Goal: Task Accomplishment & Management: Use online tool/utility

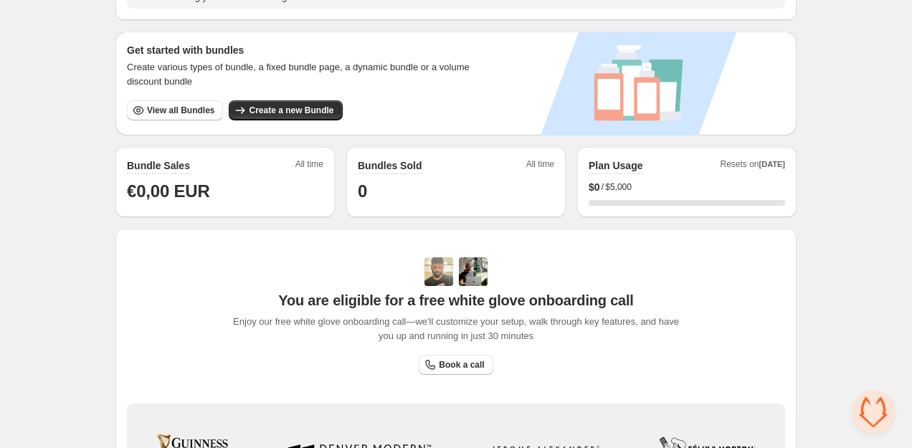
scroll to position [262, 0]
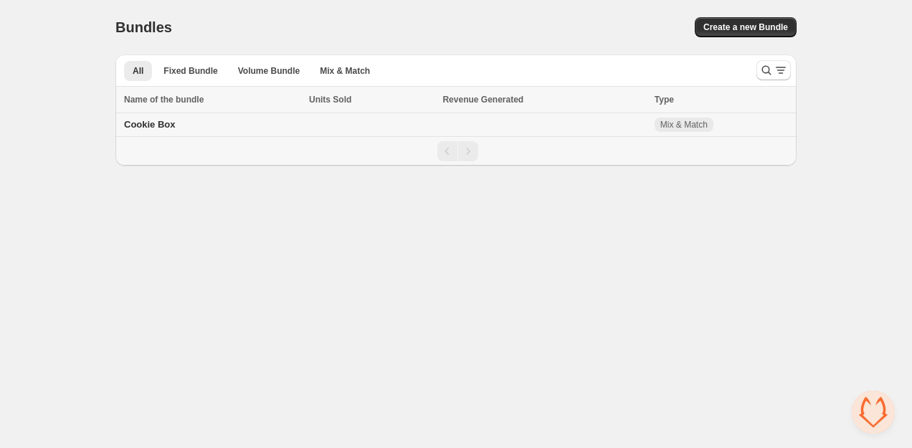
click at [159, 129] on span "Cookie Box" at bounding box center [150, 124] width 52 height 11
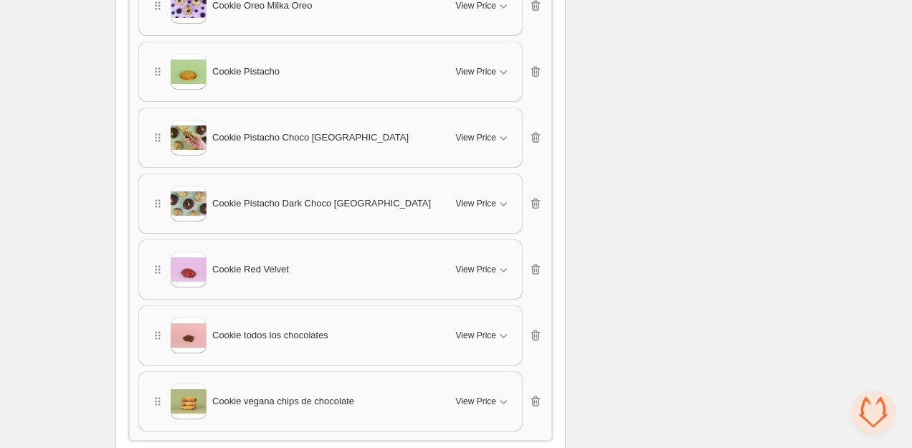
scroll to position [1144, 0]
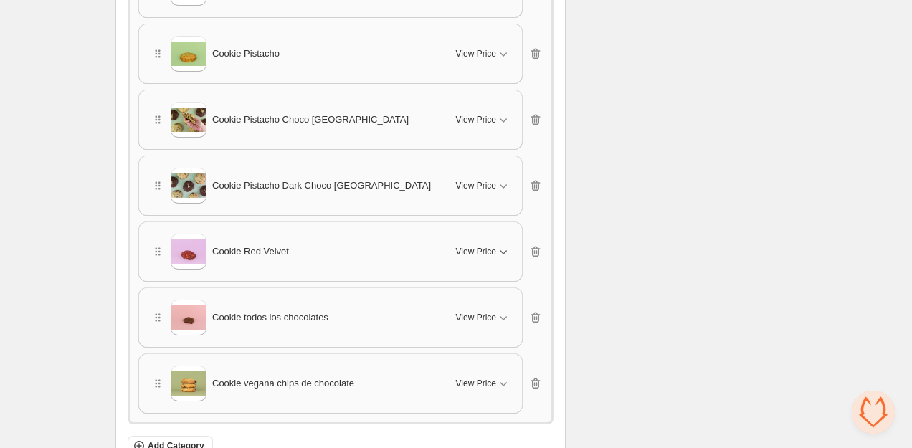
click at [503, 245] on icon "button" at bounding box center [503, 251] width 14 height 14
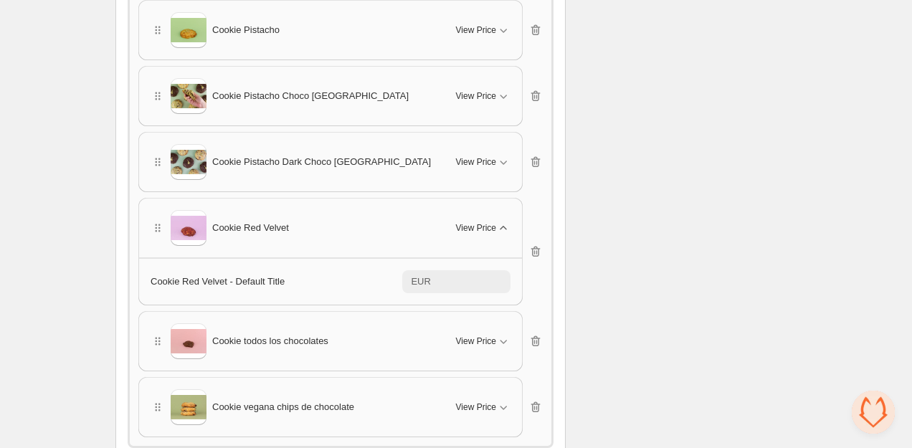
scroll to position [1177, 0]
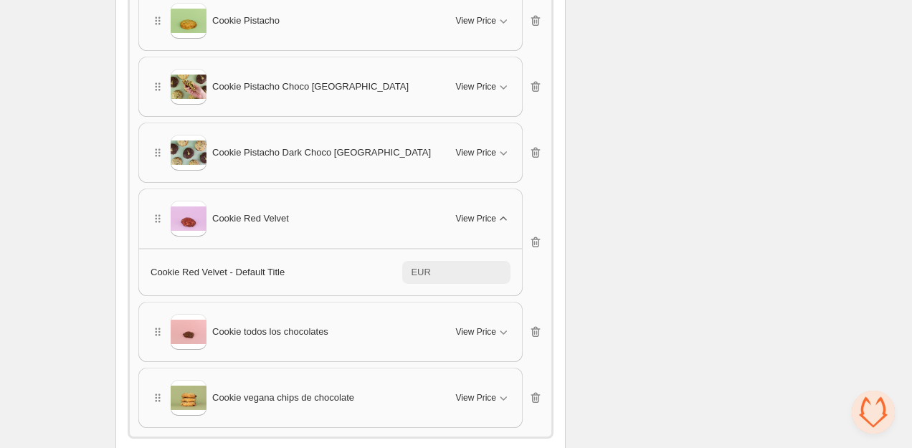
click at [358, 152] on span "Cookie Pistacho Dark Choco [GEOGRAPHIC_DATA]" at bounding box center [321, 153] width 219 height 14
click at [498, 153] on icon "button" at bounding box center [503, 153] width 14 height 14
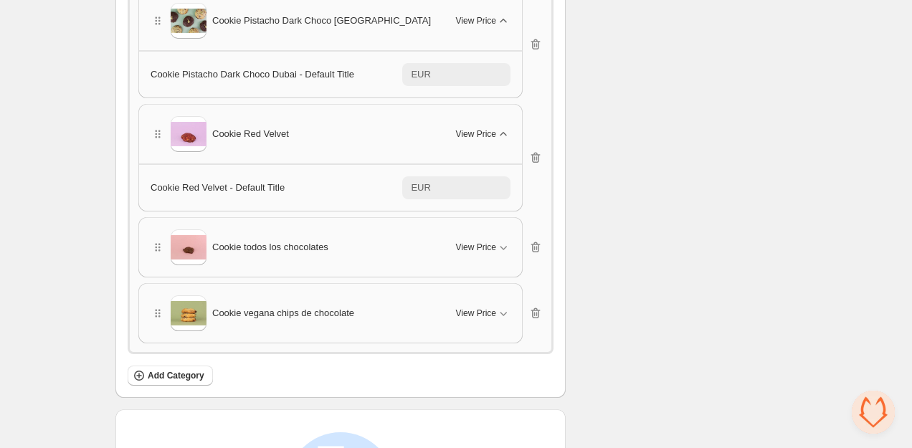
scroll to position [1303, 0]
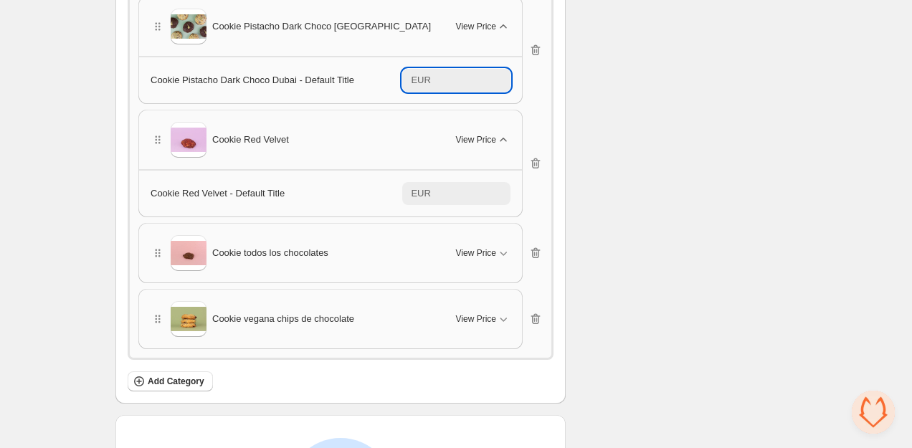
click at [476, 69] on input "****" at bounding box center [472, 80] width 75 height 23
click at [467, 72] on input "****" at bounding box center [472, 80] width 75 height 23
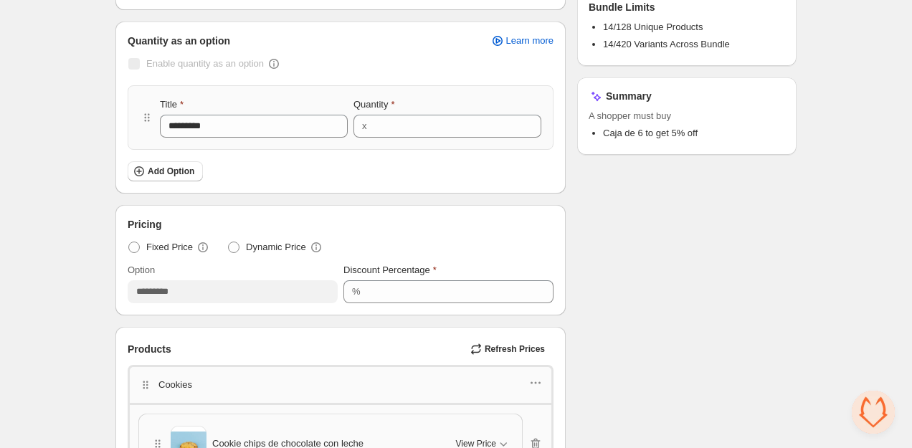
scroll to position [0, 0]
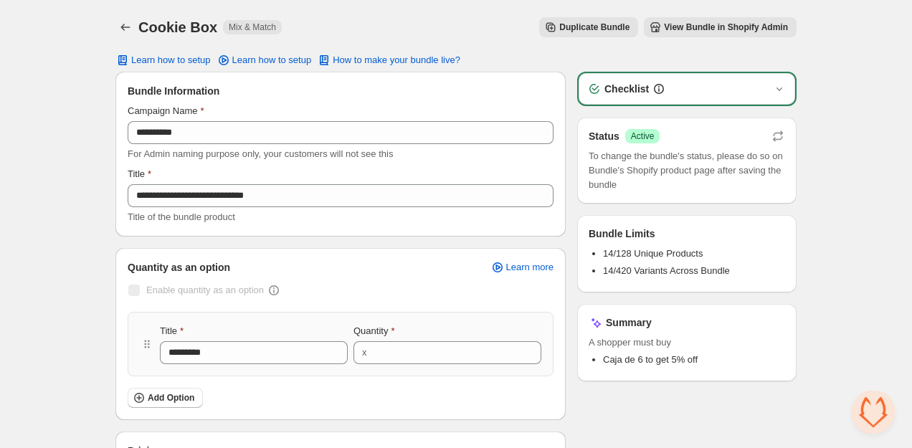
click at [683, 30] on span "View Bundle in Shopify Admin" at bounding box center [726, 27] width 124 height 11
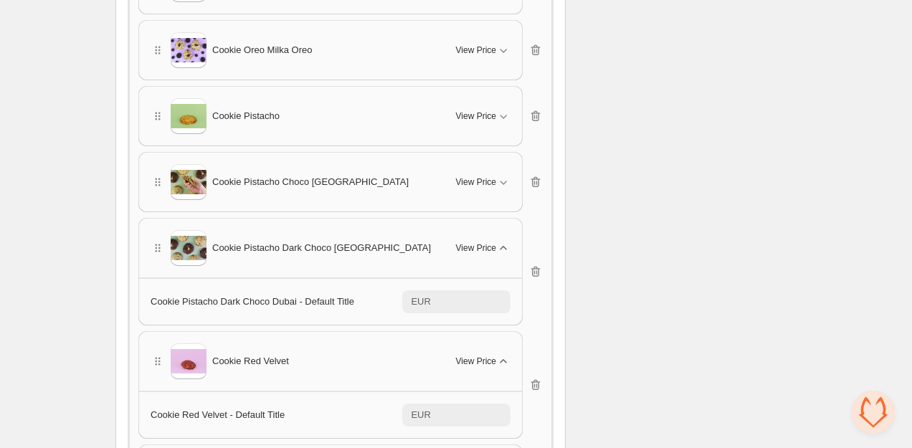
scroll to position [1084, 0]
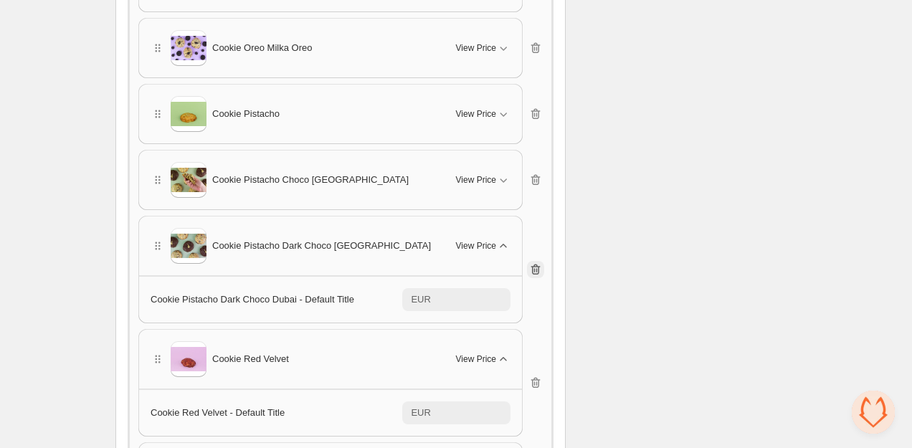
click at [540, 262] on icon "button" at bounding box center [535, 269] width 14 height 14
type input "***"
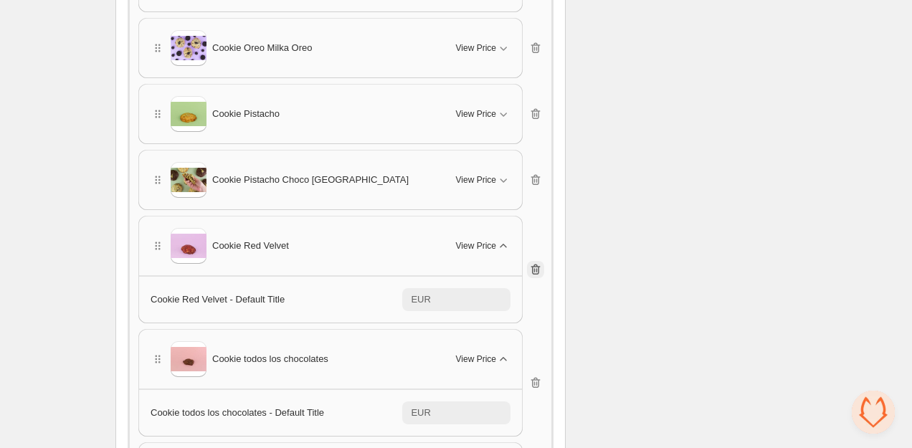
click at [540, 262] on icon "button" at bounding box center [535, 269] width 14 height 14
type input "***"
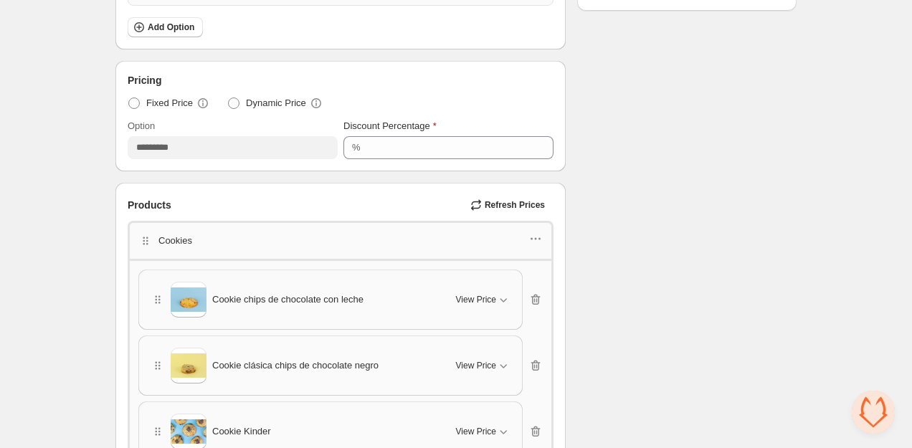
scroll to position [376, 0]
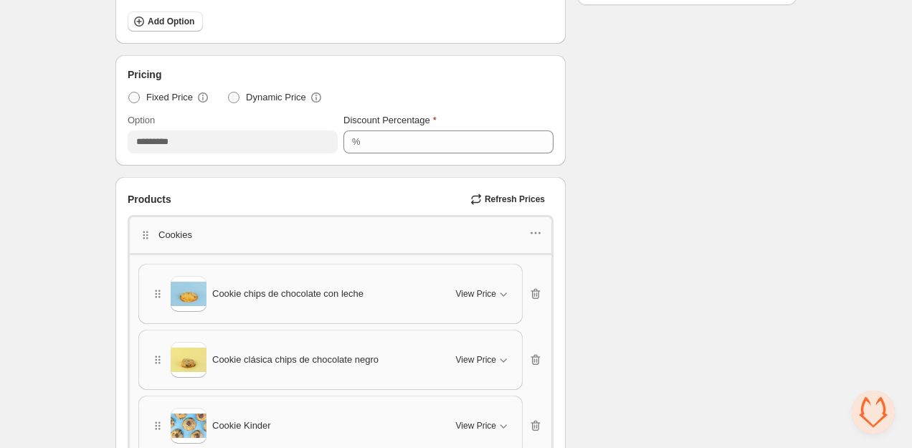
click at [500, 199] on span "Refresh Prices" at bounding box center [515, 199] width 60 height 11
click at [536, 232] on icon "button" at bounding box center [536, 233] width 2 height 2
click at [542, 278] on span "Edit products" at bounding box center [543, 283] width 77 height 14
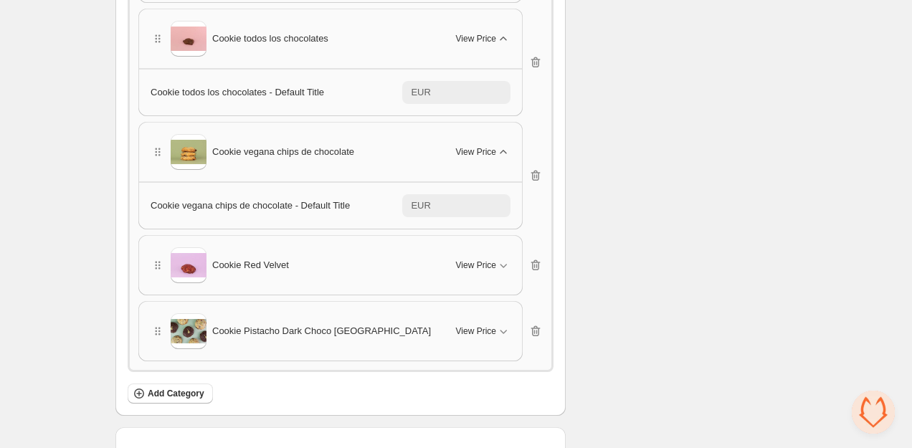
scroll to position [1212, 0]
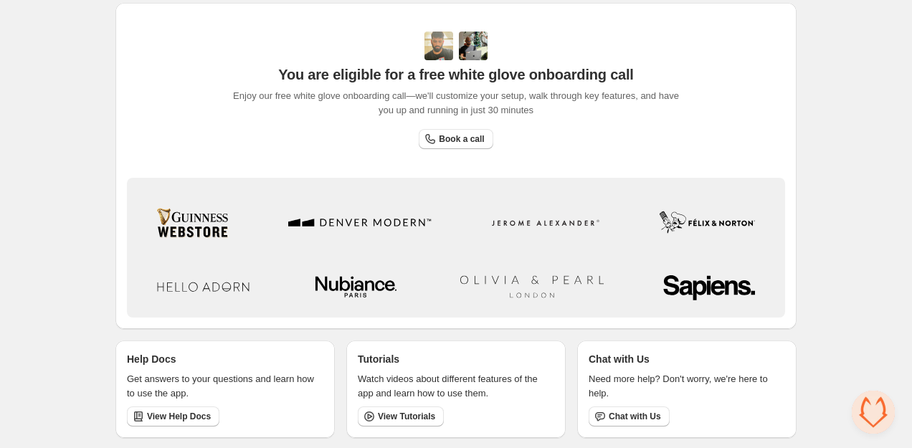
scroll to position [465, 0]
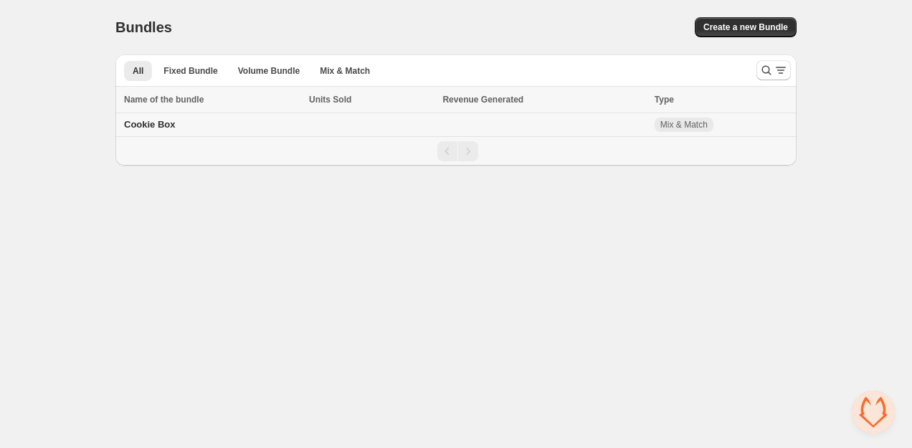
click at [554, 131] on td at bounding box center [544, 125] width 212 height 24
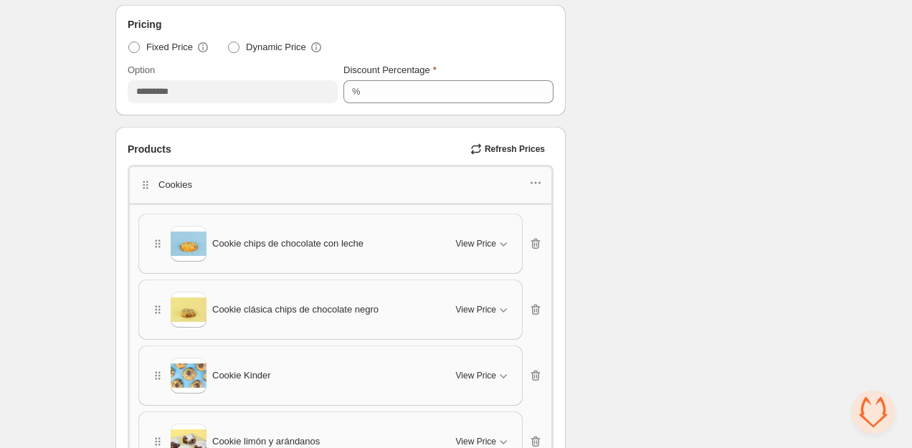
scroll to position [424, 0]
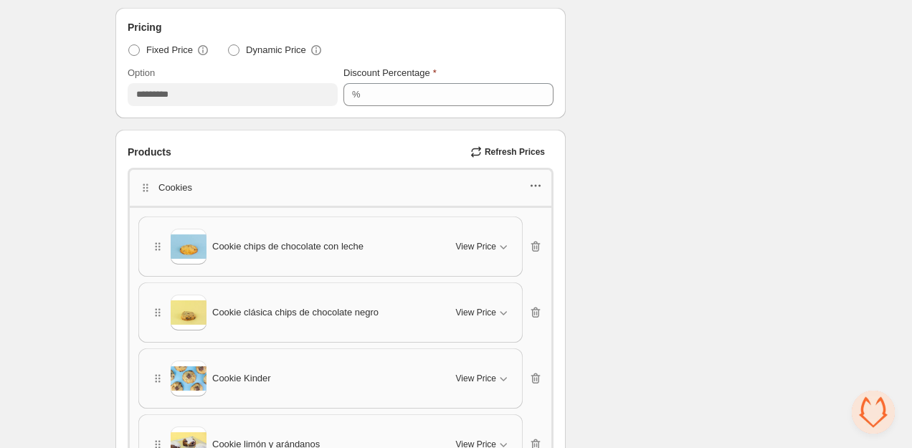
click at [535, 187] on icon "button" at bounding box center [535, 186] width 14 height 14
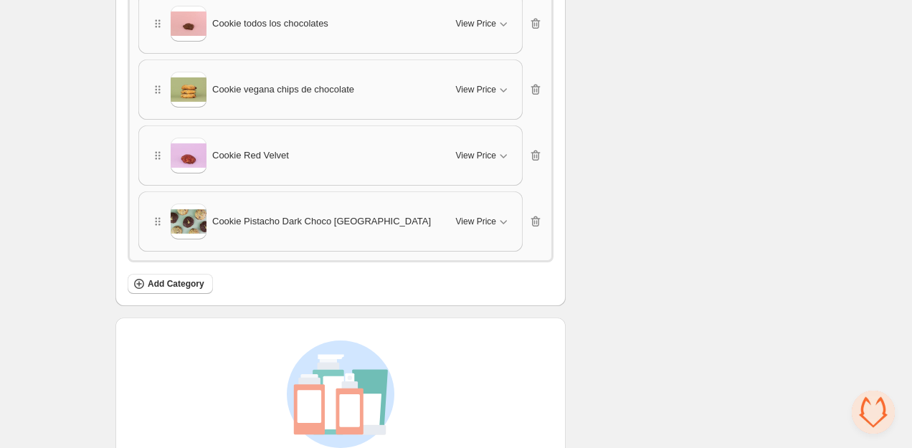
scroll to position [1428, 0]
